Goal: Task Accomplishment & Management: Manage account settings

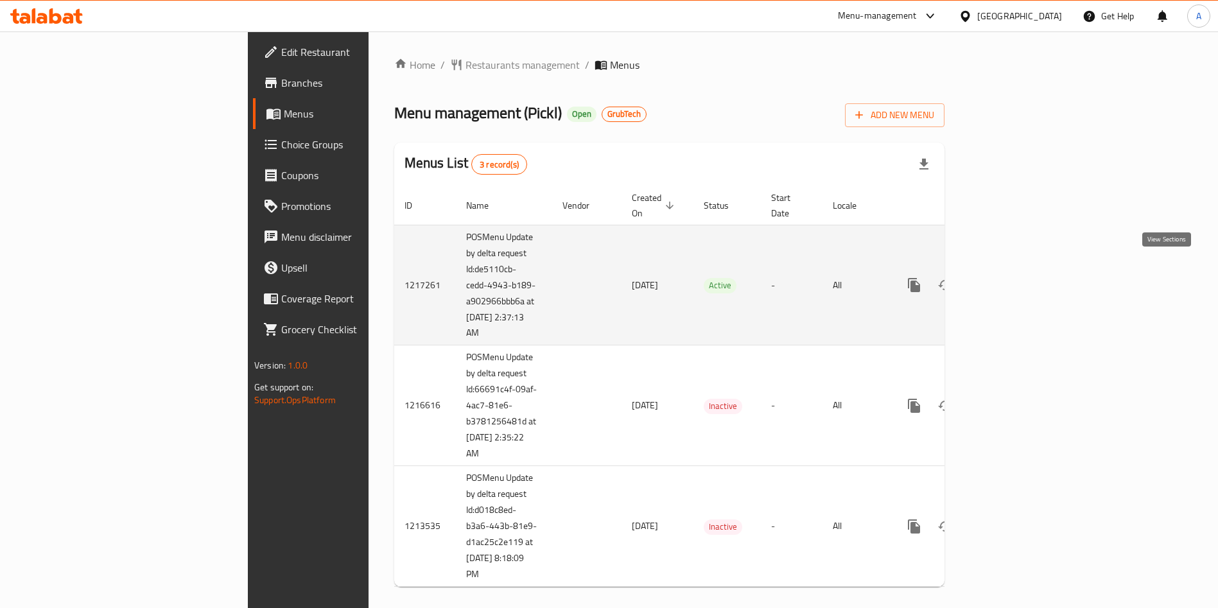
click at [1015, 277] on icon "enhanced table" at bounding box center [1006, 284] width 15 height 15
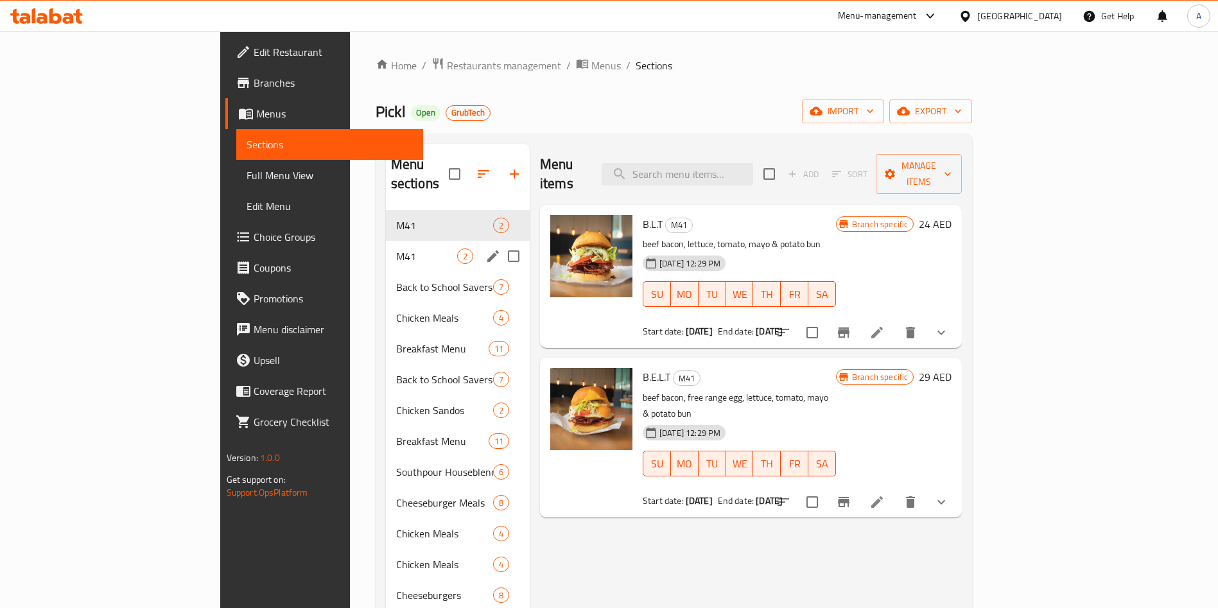
click at [396, 249] on span "M41" at bounding box center [426, 256] width 61 height 15
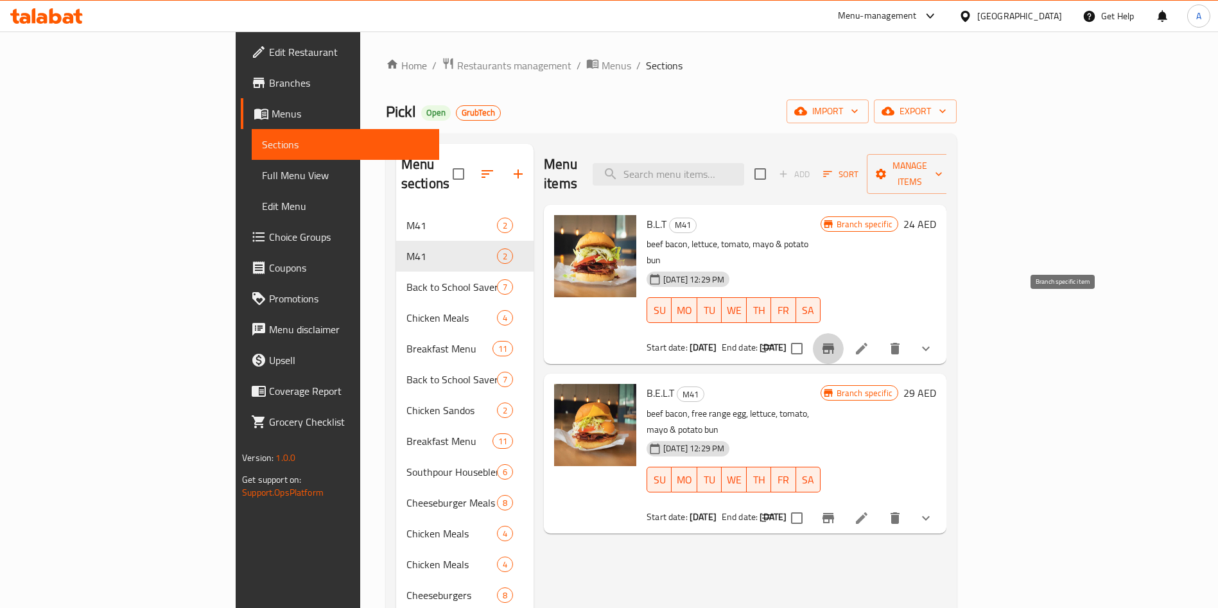
click at [834, 344] on icon "Branch-specific-item" at bounding box center [829, 349] width 12 height 10
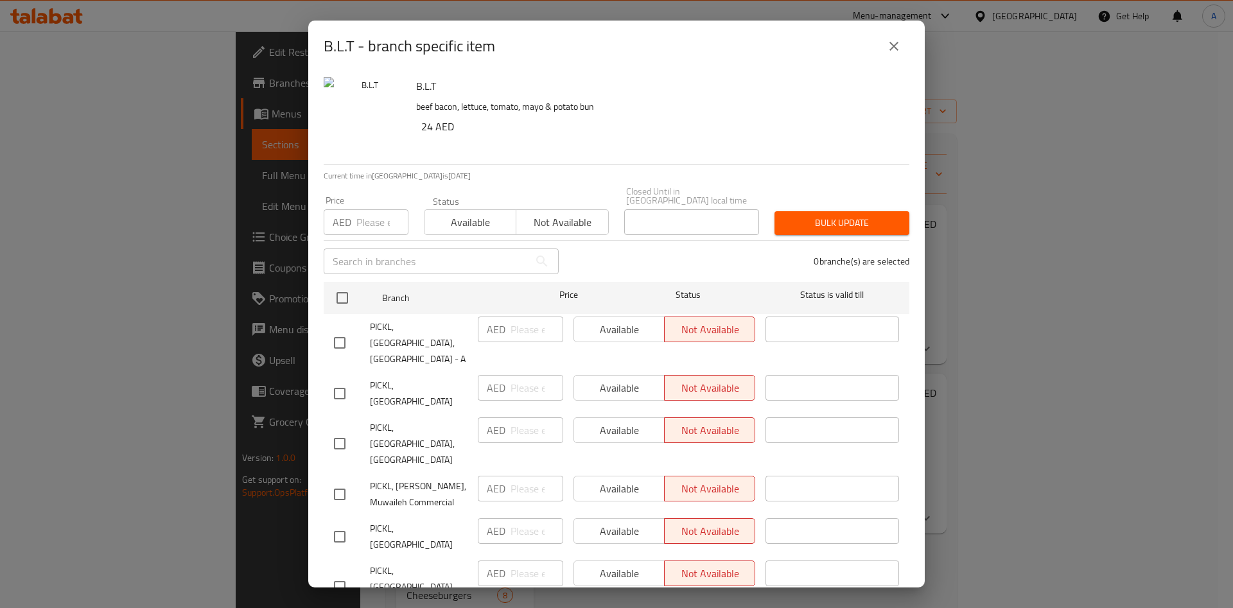
scroll to position [335, 0]
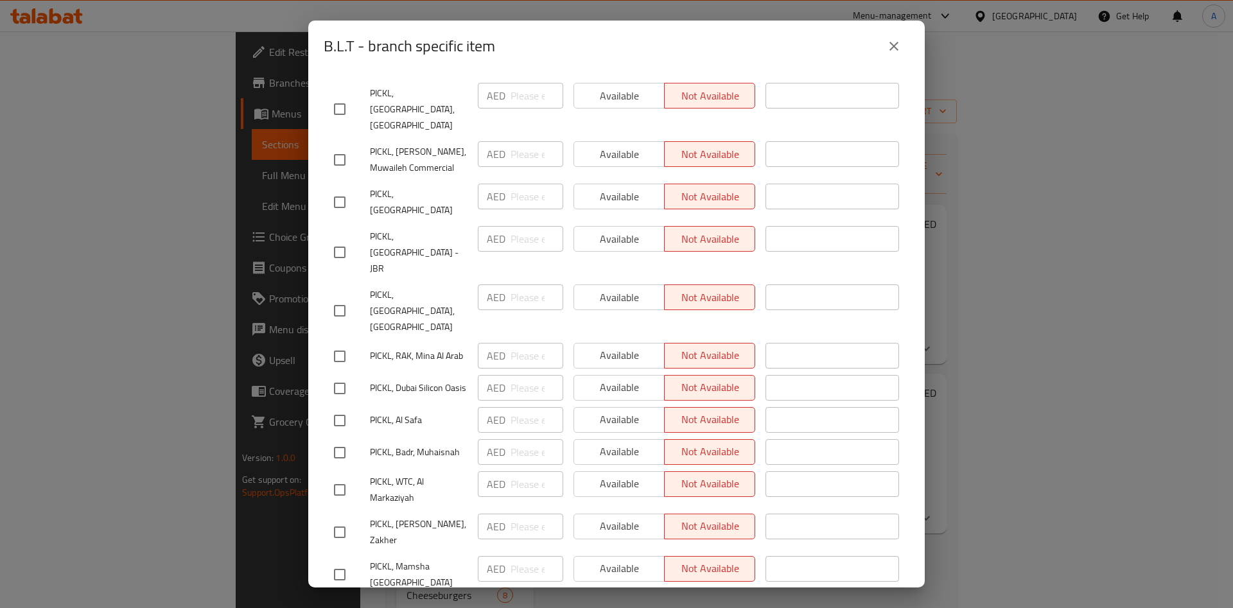
click at [877, 37] on div "B.L.T - branch specific item" at bounding box center [617, 46] width 586 height 31
click at [890, 47] on icon "close" at bounding box center [893, 46] width 15 height 15
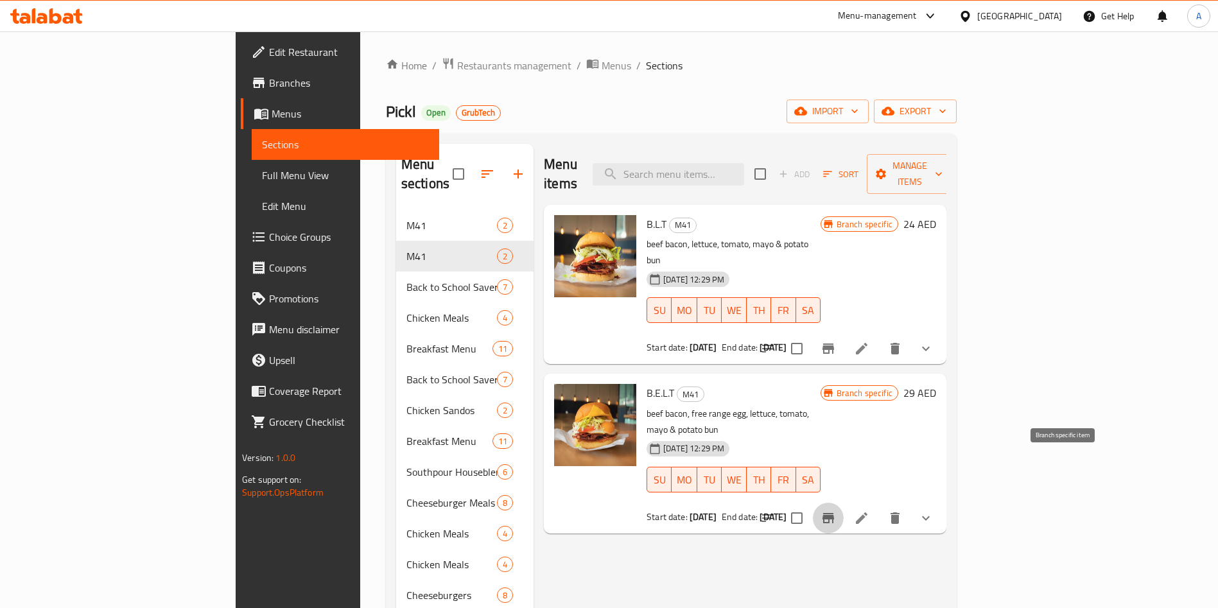
click at [834, 513] on icon "Branch-specific-item" at bounding box center [829, 518] width 12 height 10
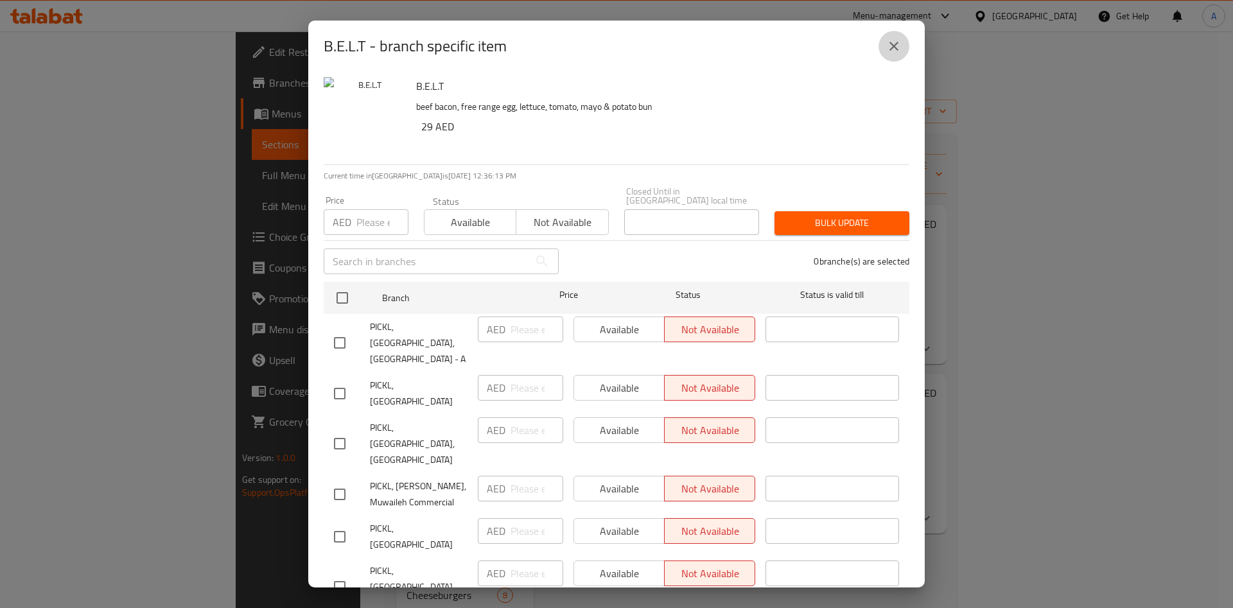
click at [895, 43] on icon "close" at bounding box center [893, 46] width 15 height 15
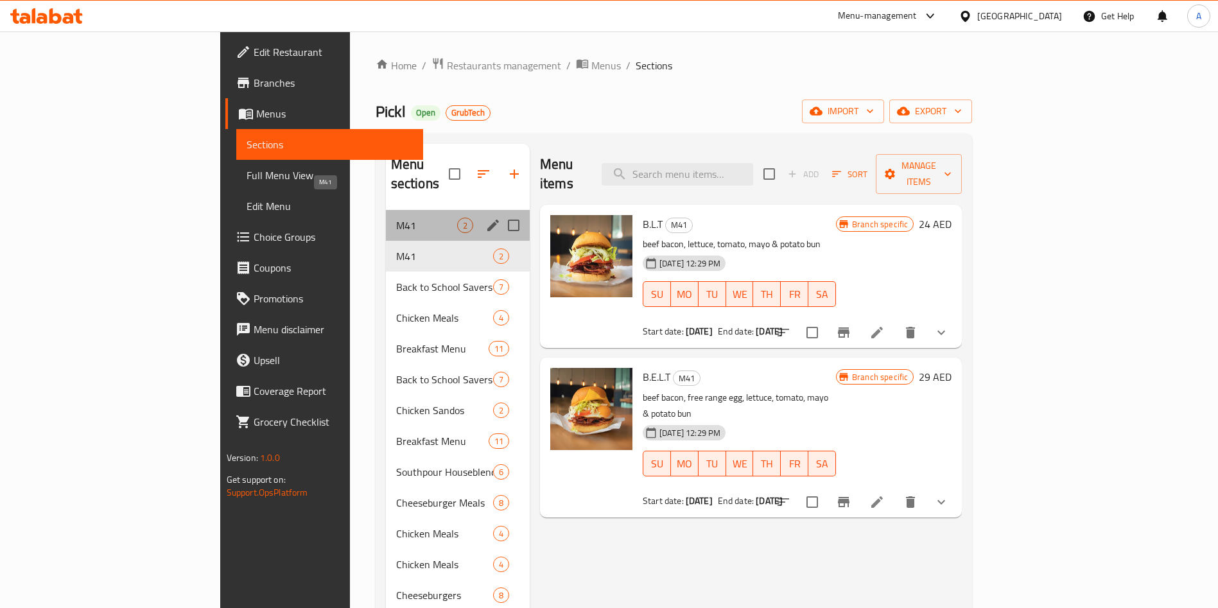
click at [396, 218] on span "M41" at bounding box center [426, 225] width 61 height 15
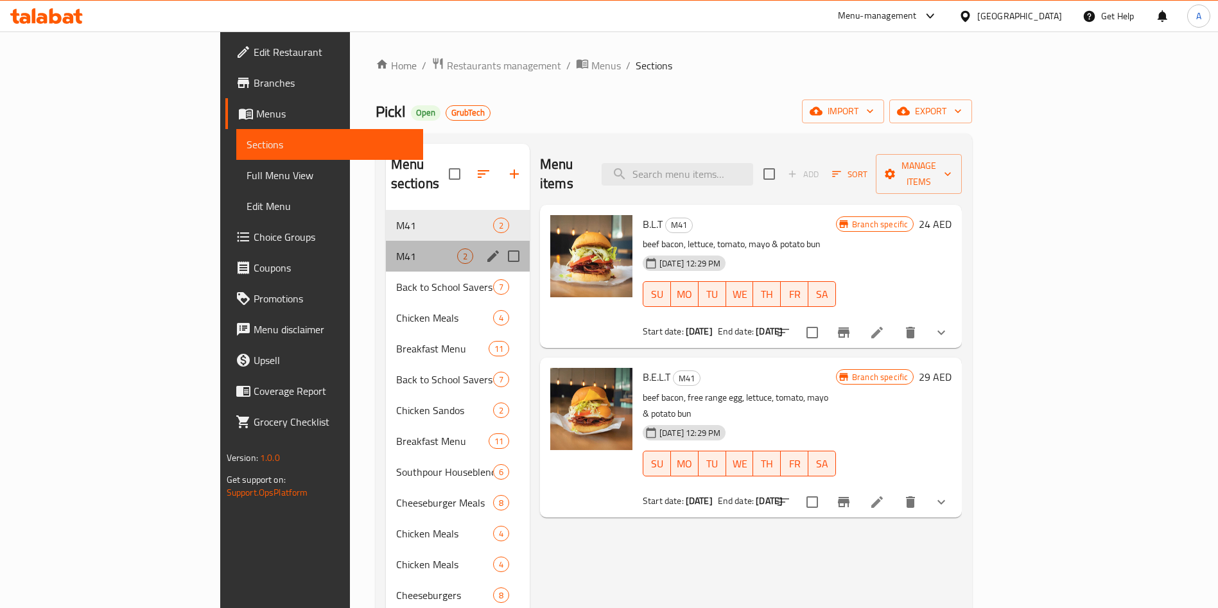
click at [386, 241] on div "M41 2" at bounding box center [458, 256] width 144 height 31
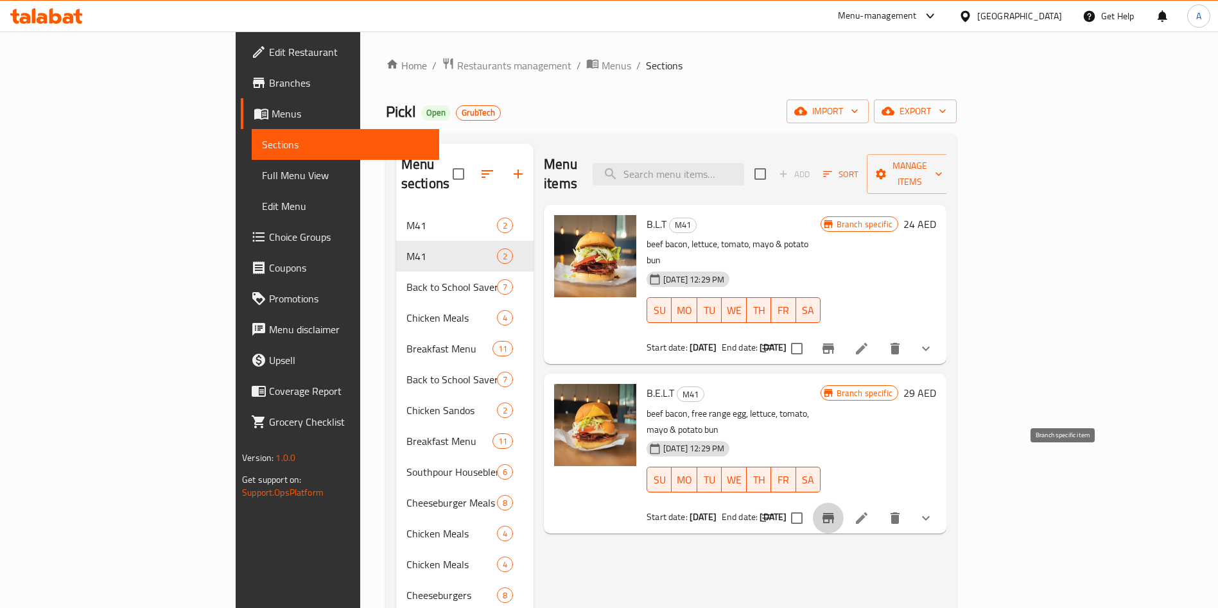
click at [844, 503] on button "Branch-specific-item" at bounding box center [828, 518] width 31 height 31
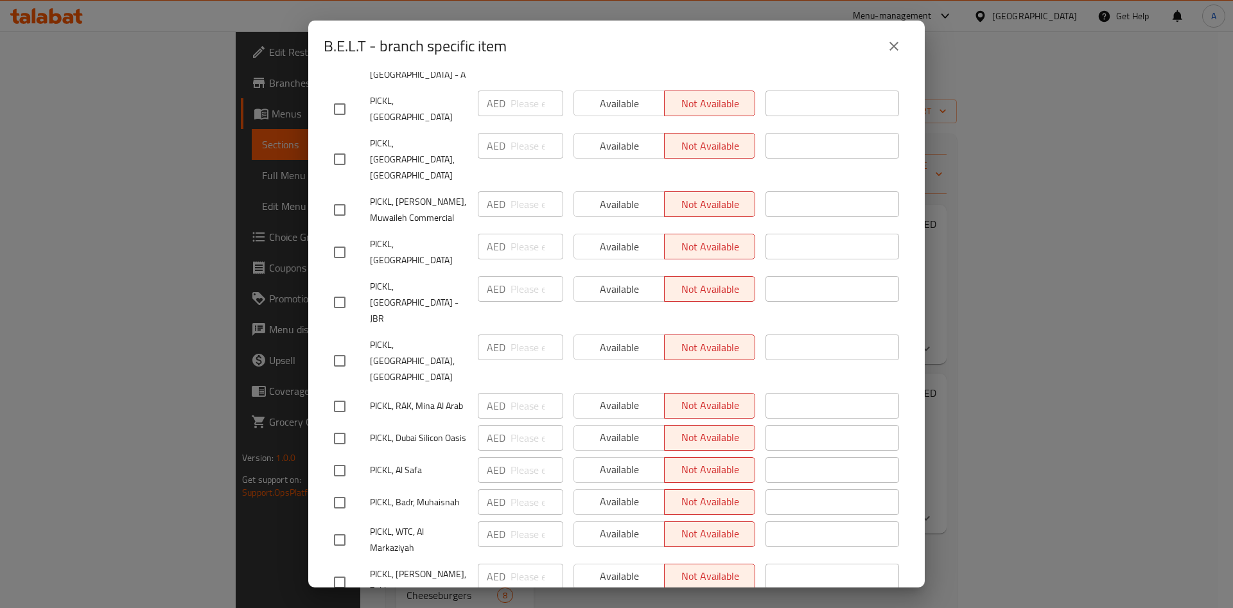
scroll to position [335, 0]
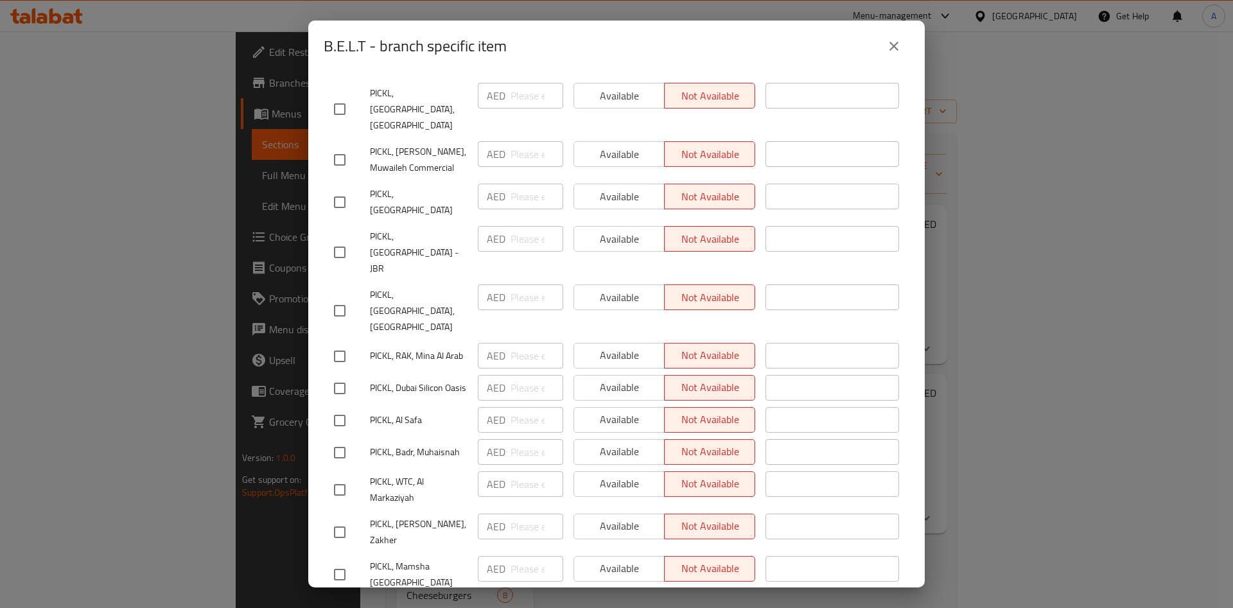
click at [886, 44] on button "close" at bounding box center [894, 46] width 31 height 31
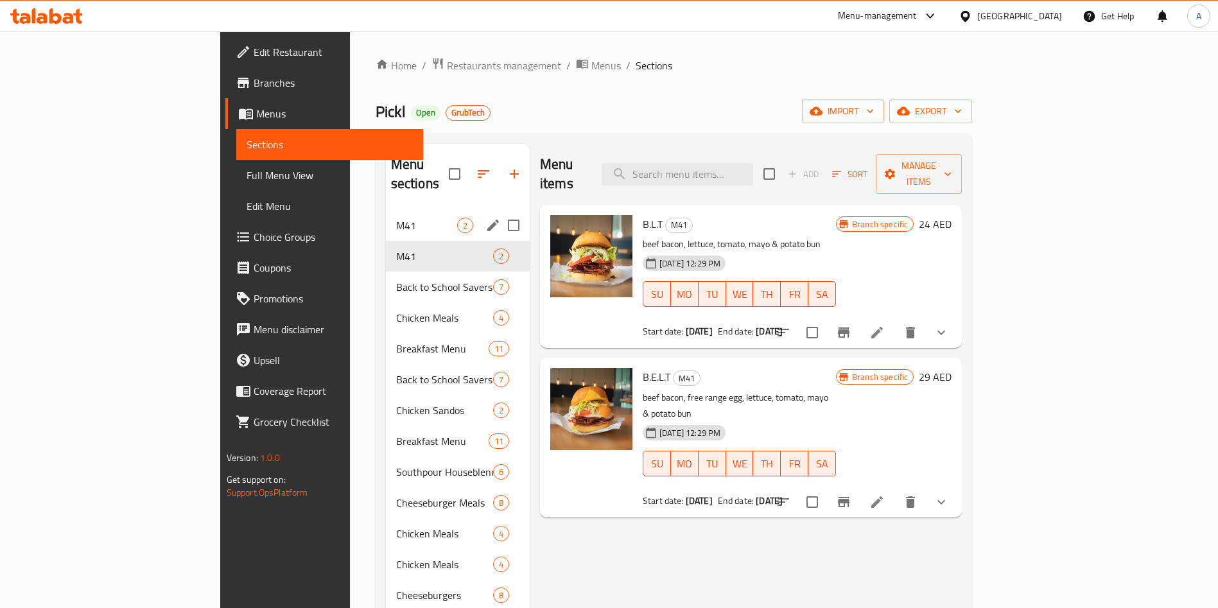
click at [386, 210] on div "M41 2" at bounding box center [458, 225] width 144 height 31
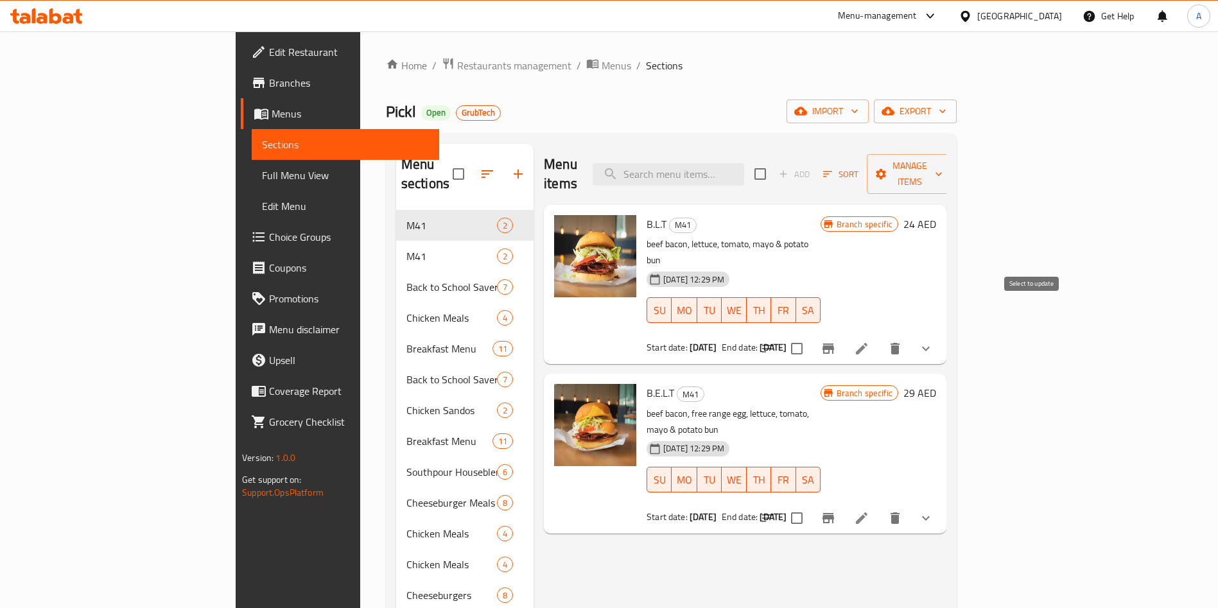
click at [810, 335] on input "checkbox" at bounding box center [797, 348] width 27 height 27
checkbox input "false"
click at [834, 344] on icon "Branch-specific-item" at bounding box center [829, 349] width 12 height 10
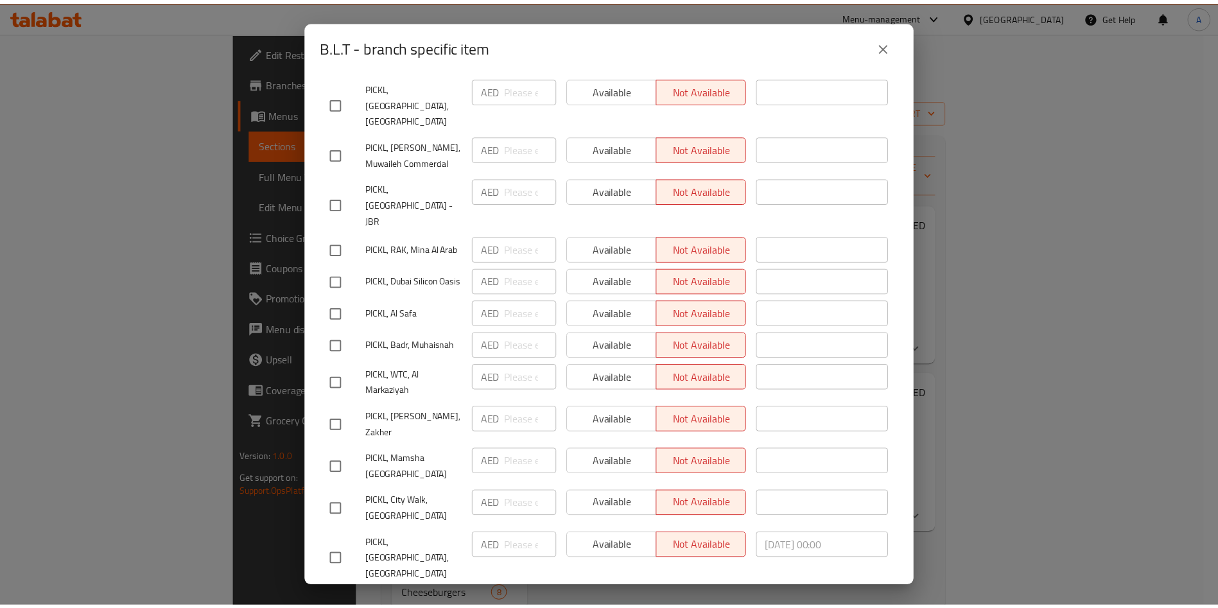
scroll to position [335, 0]
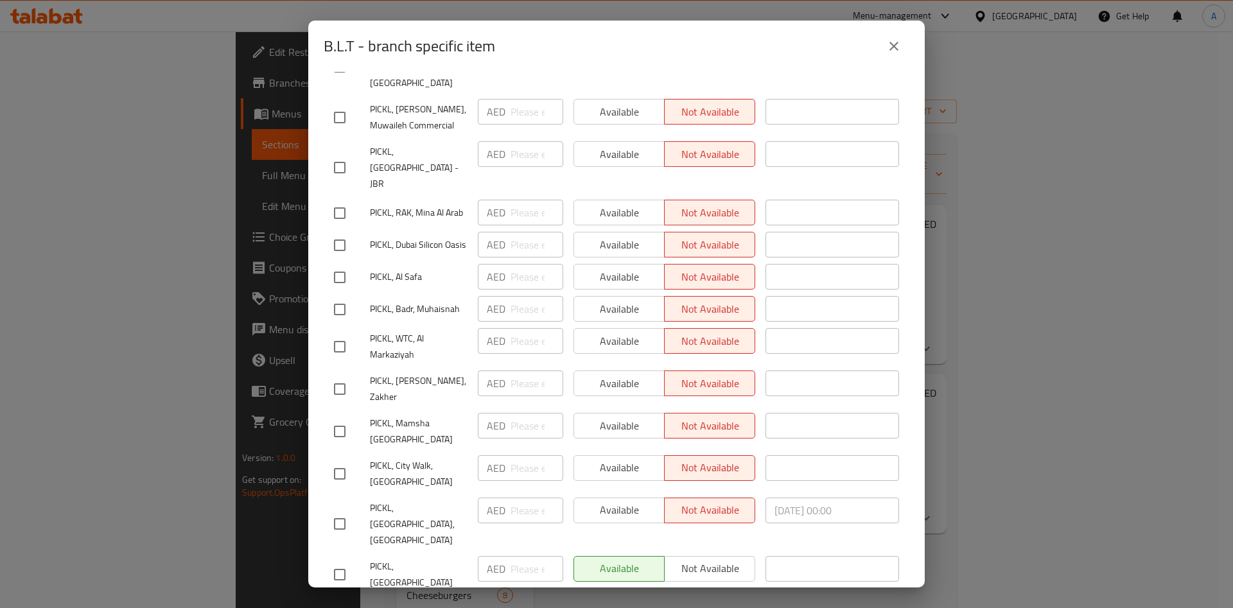
click at [879, 42] on button "close" at bounding box center [894, 46] width 31 height 31
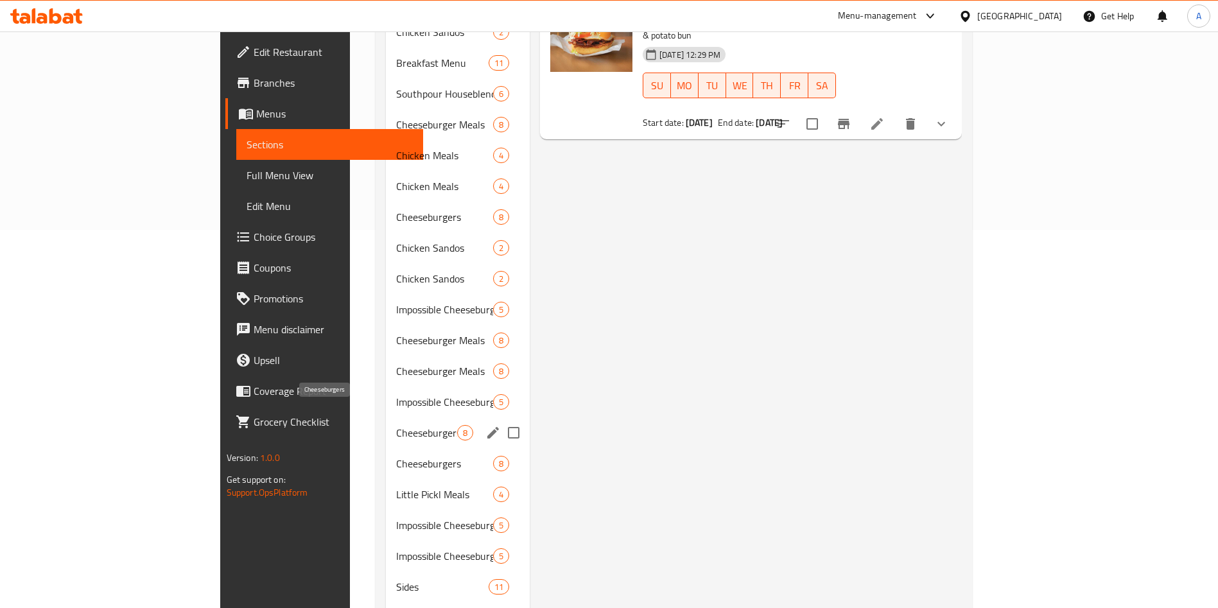
scroll to position [0, 0]
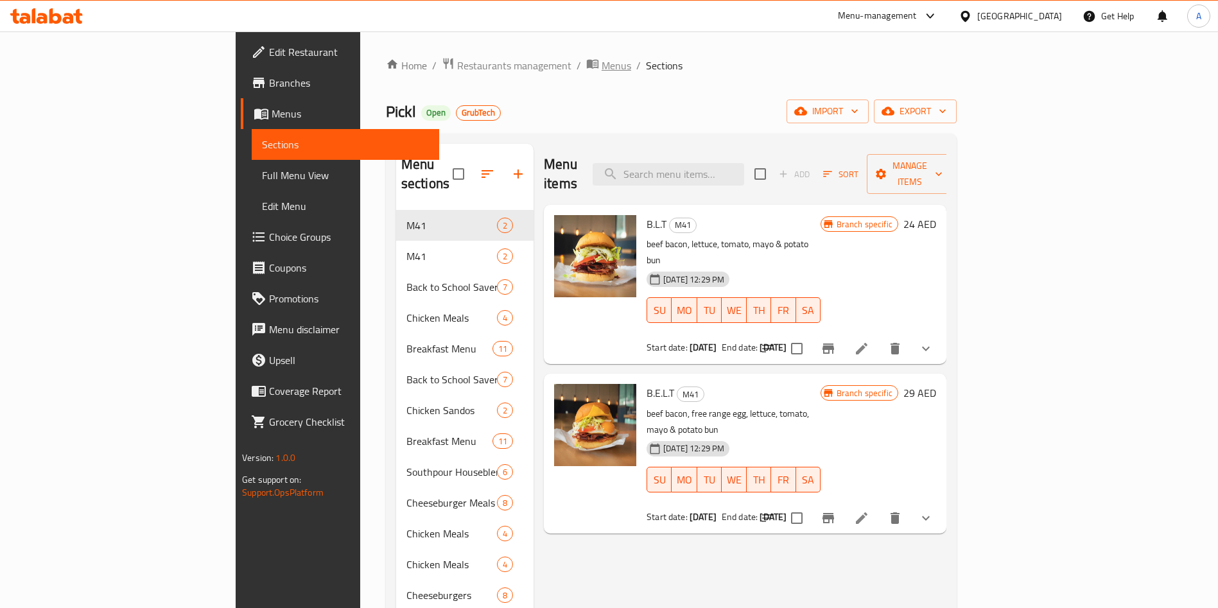
click at [602, 68] on span "Menus" at bounding box center [617, 65] width 30 height 15
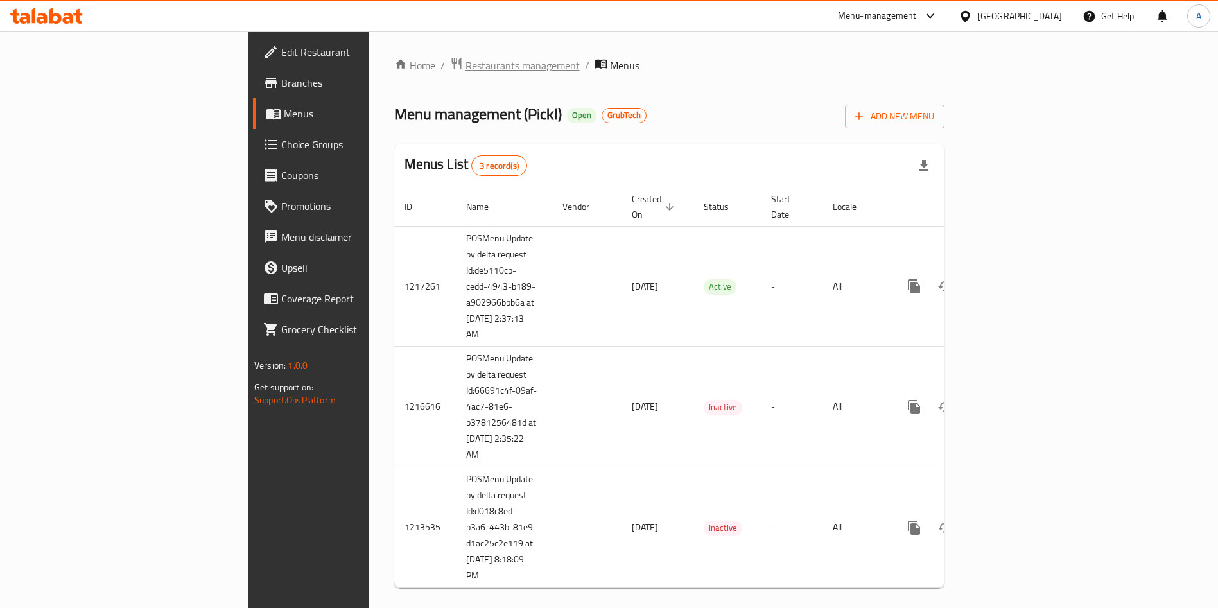
click at [466, 64] on span "Restaurants management" at bounding box center [523, 65] width 114 height 15
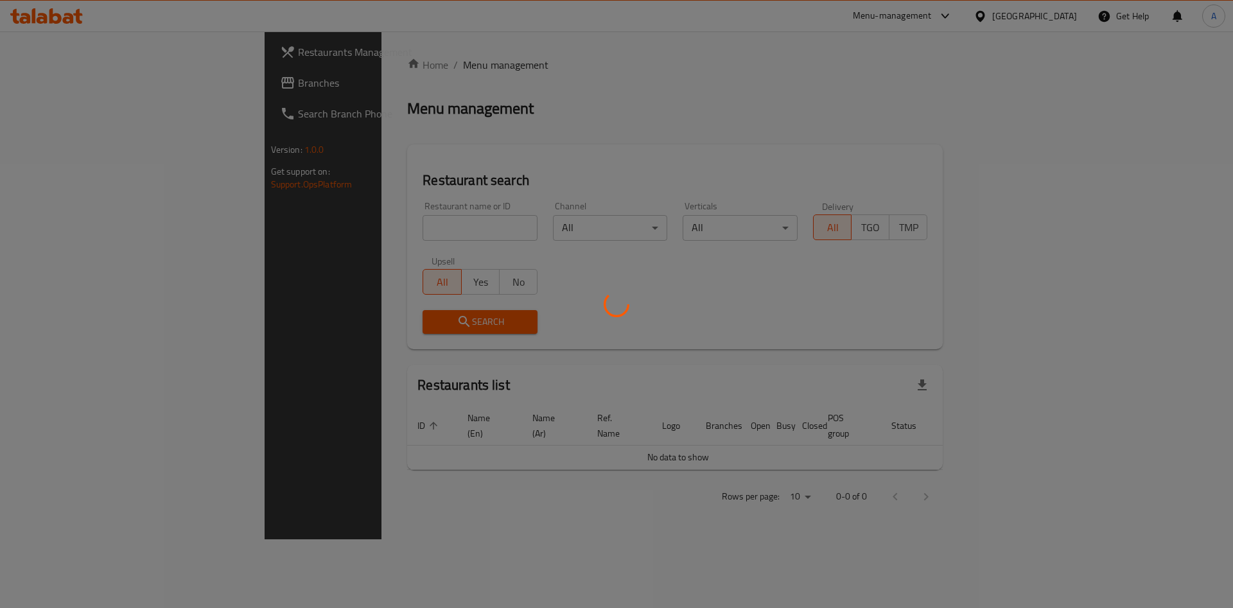
click at [372, 229] on div at bounding box center [616, 304] width 1233 height 608
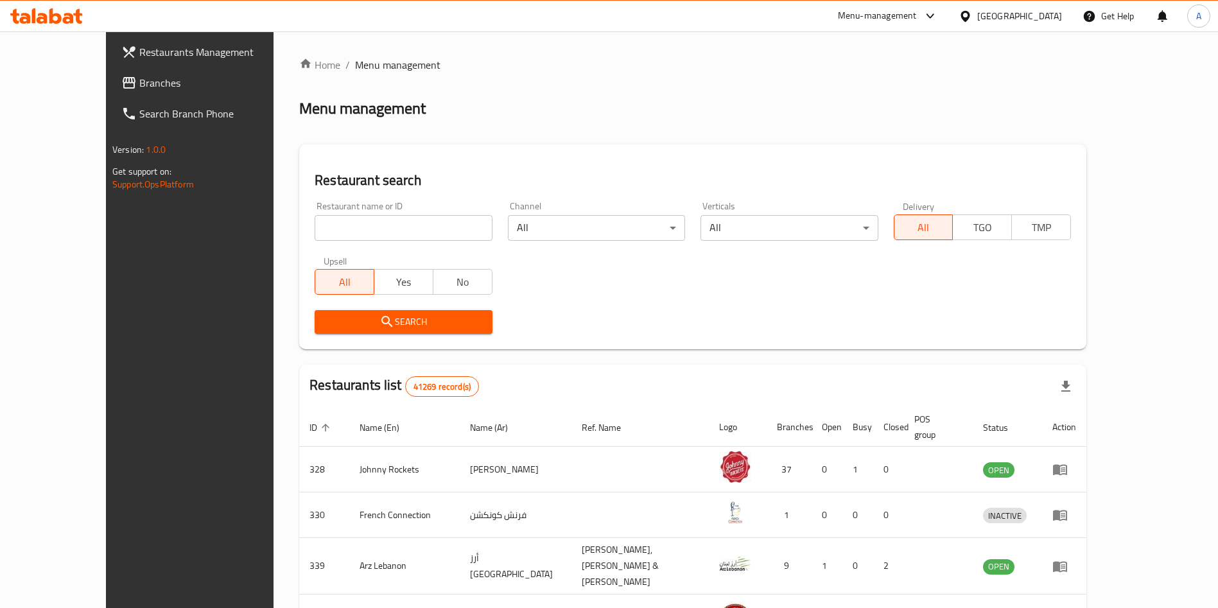
click at [367, 227] on input "search" at bounding box center [403, 228] width 177 height 26
type input "Bonbird"
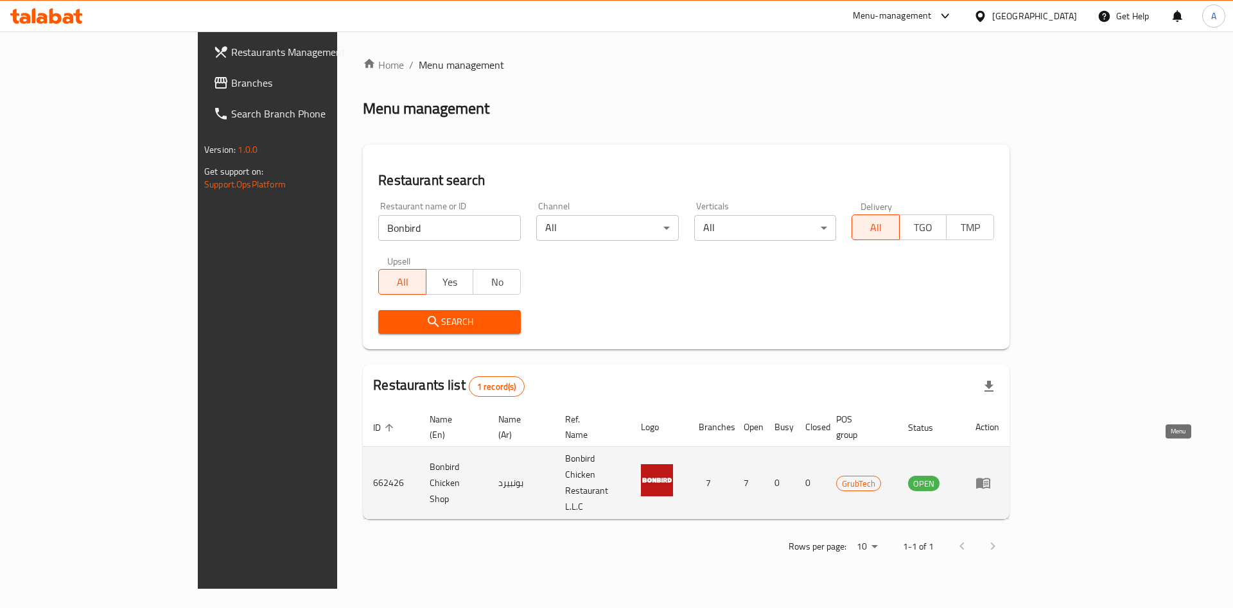
click at [999, 475] on link "enhanced table" at bounding box center [988, 482] width 24 height 15
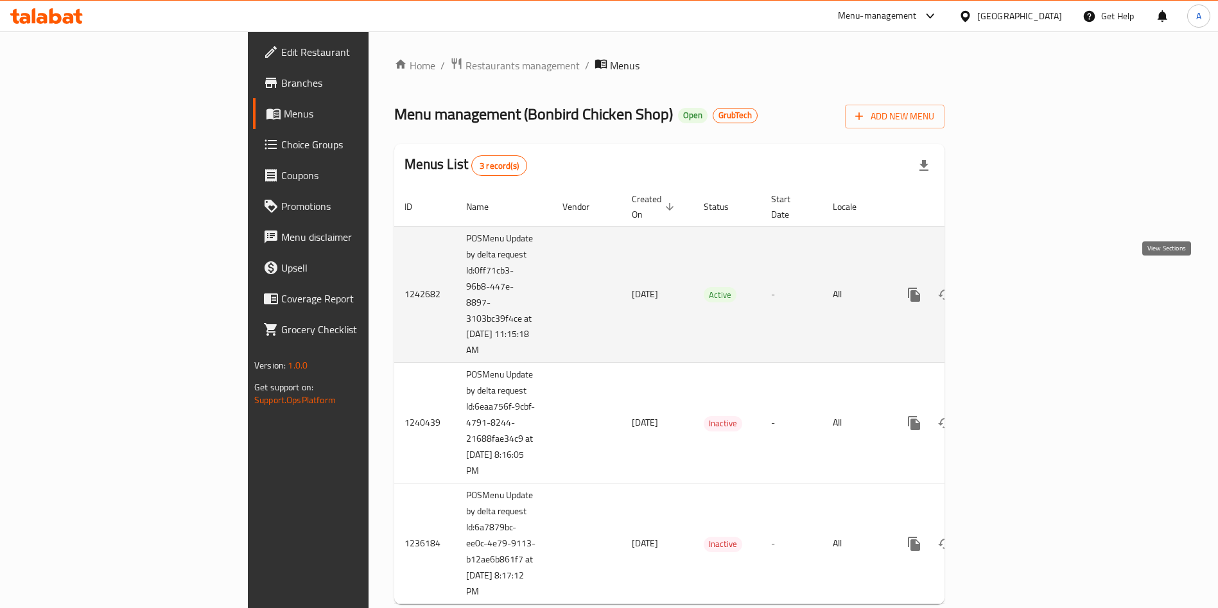
click at [1015, 287] on icon "enhanced table" at bounding box center [1006, 294] width 15 height 15
